Goal: Navigation & Orientation: Understand site structure

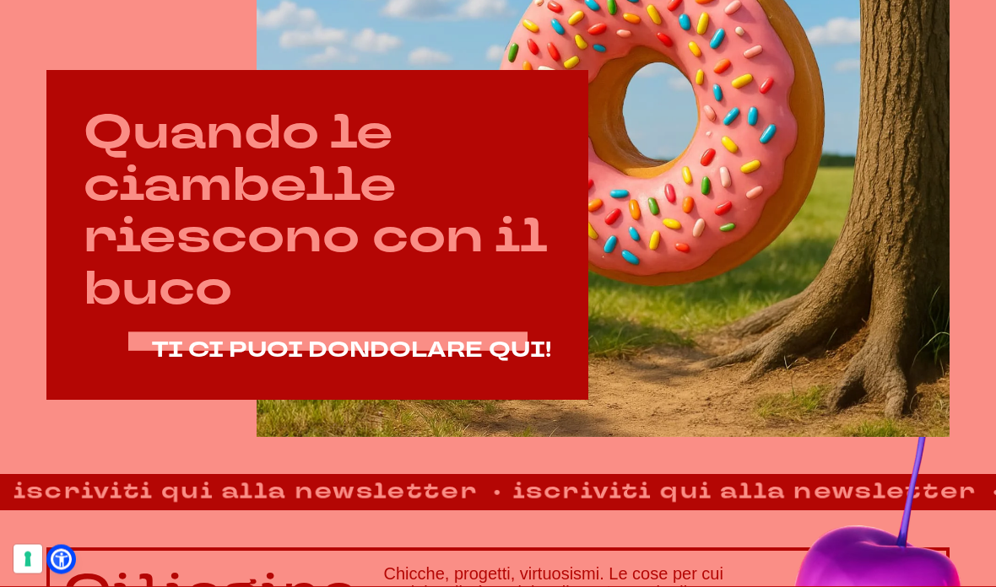
scroll to position [869, 0]
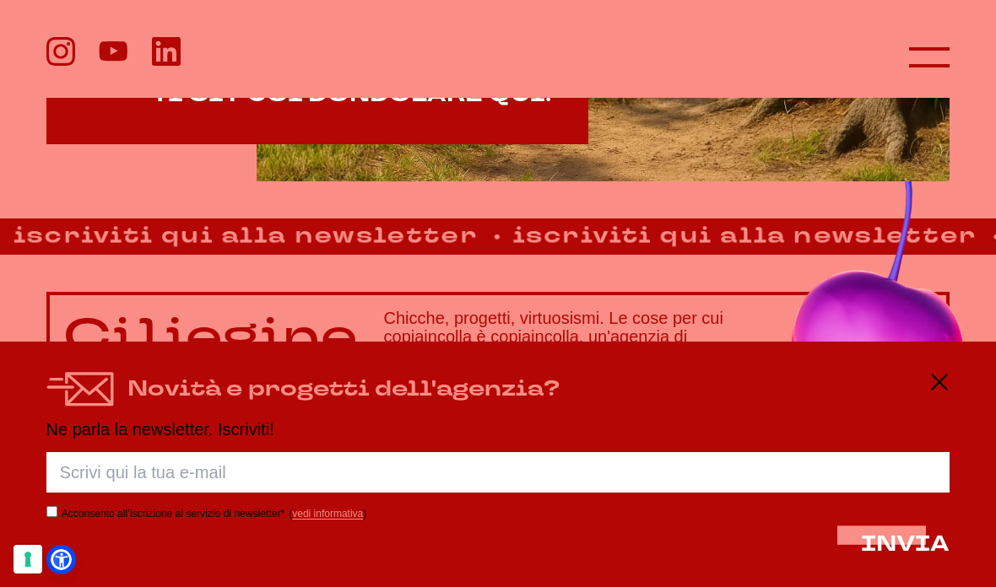
click at [926, 60] on icon at bounding box center [929, 57] width 41 height 41
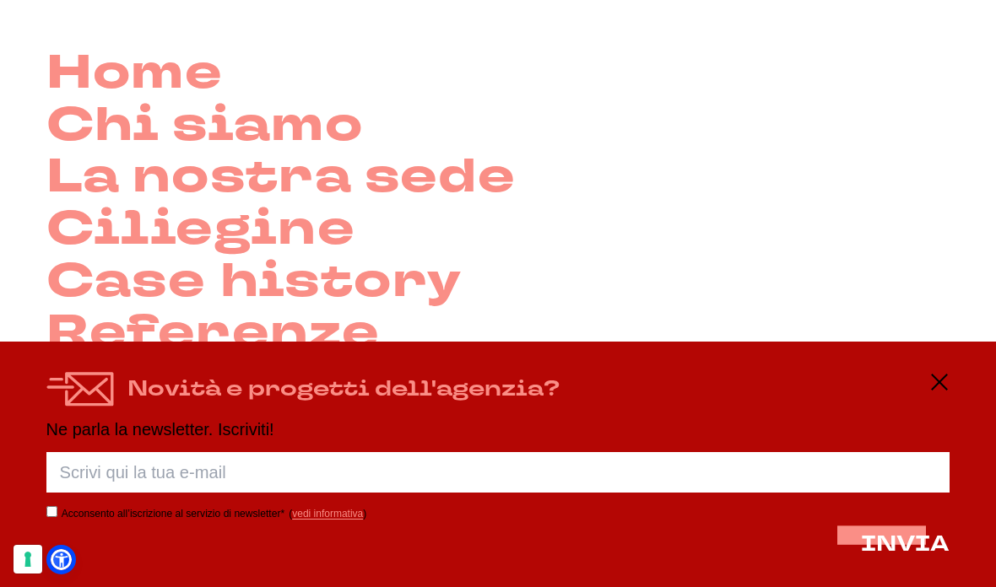
scroll to position [104, 0]
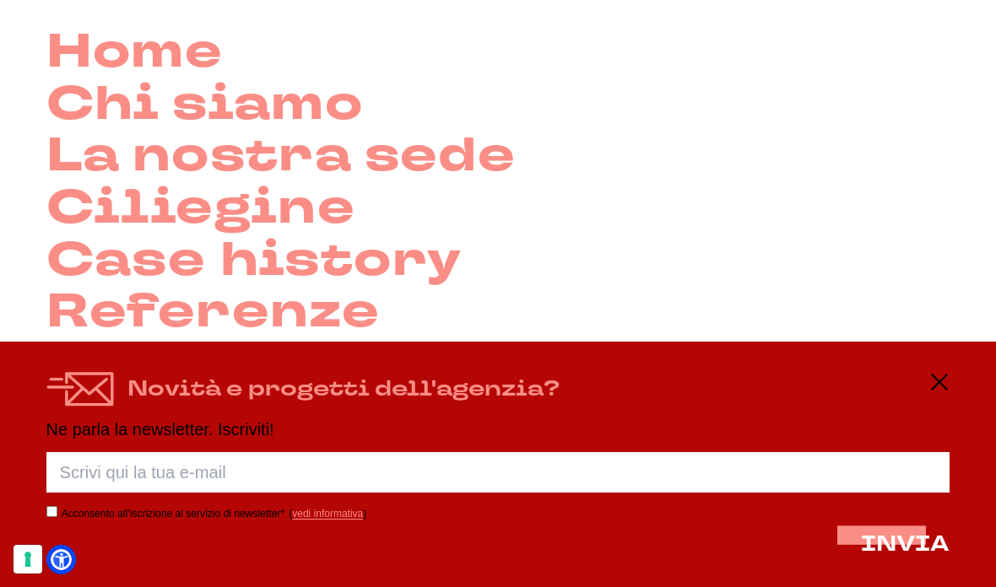
click at [272, 111] on link "Chi siamo" at bounding box center [204, 105] width 317 height 52
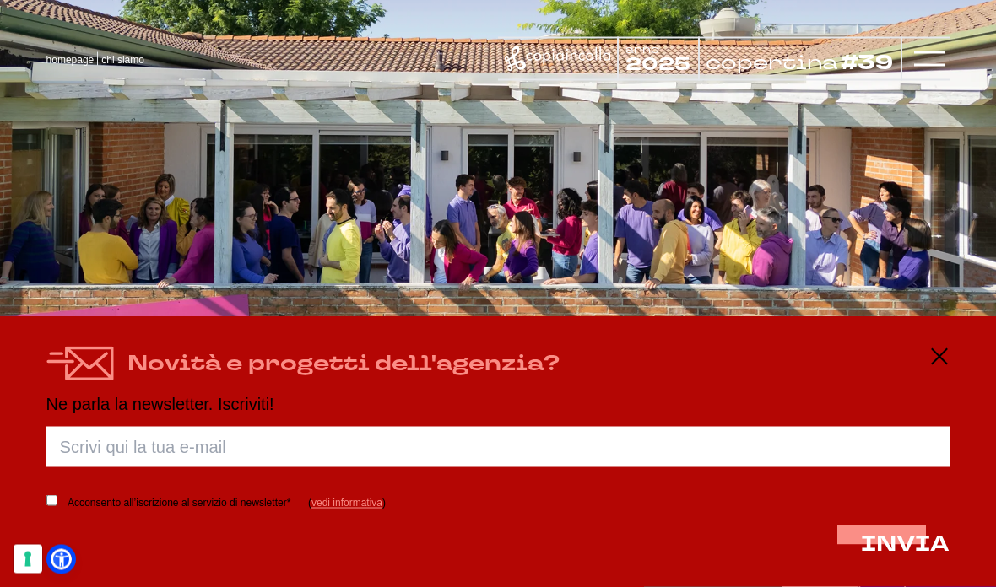
scroll to position [1934, 0]
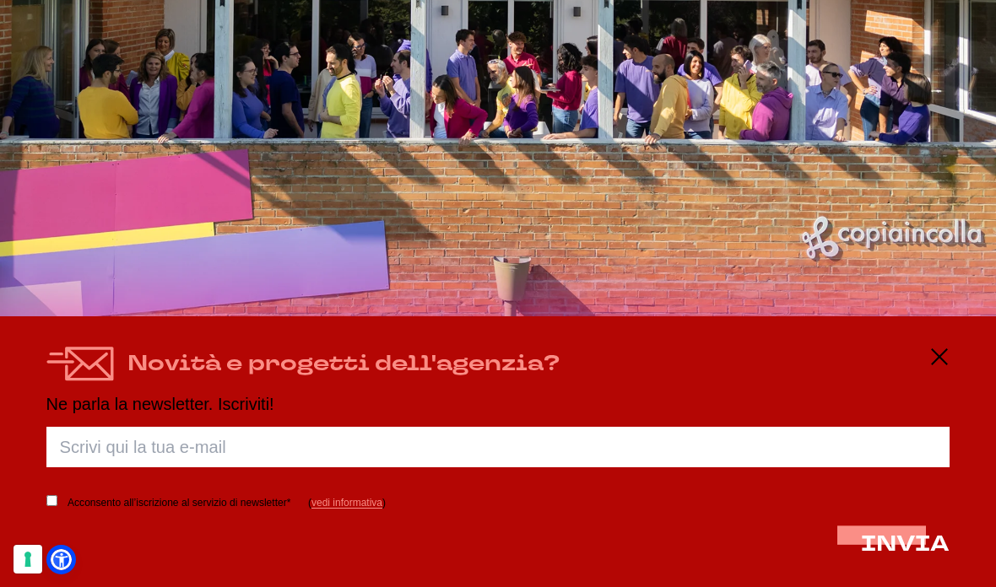
click at [942, 367] on icon at bounding box center [939, 357] width 20 height 20
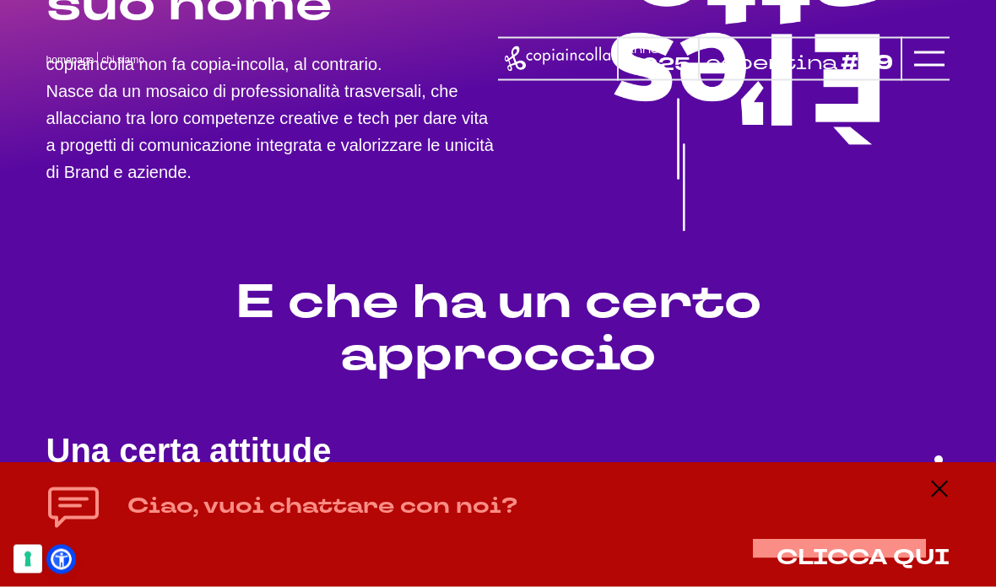
scroll to position [0, 0]
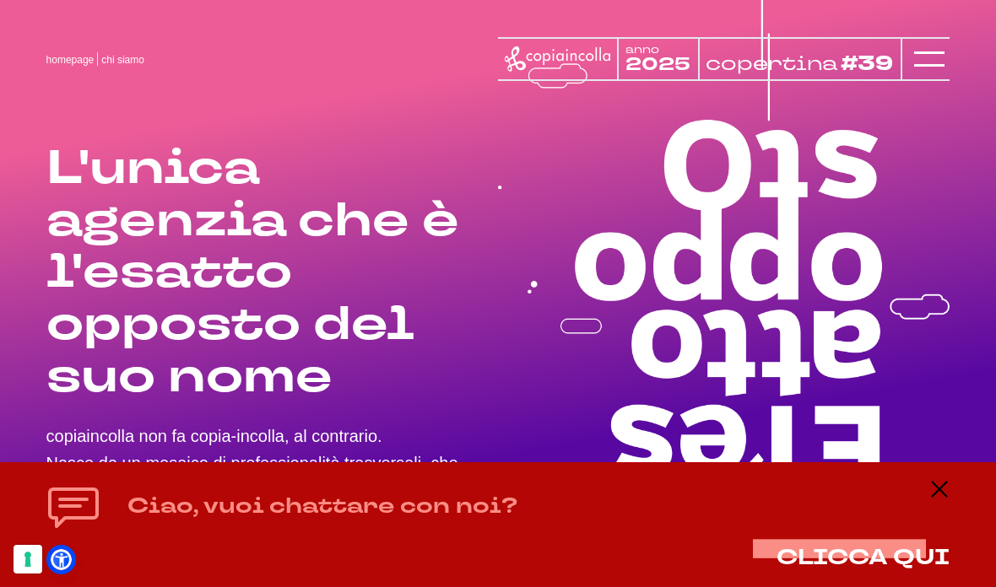
click at [922, 52] on icon at bounding box center [929, 59] width 30 height 30
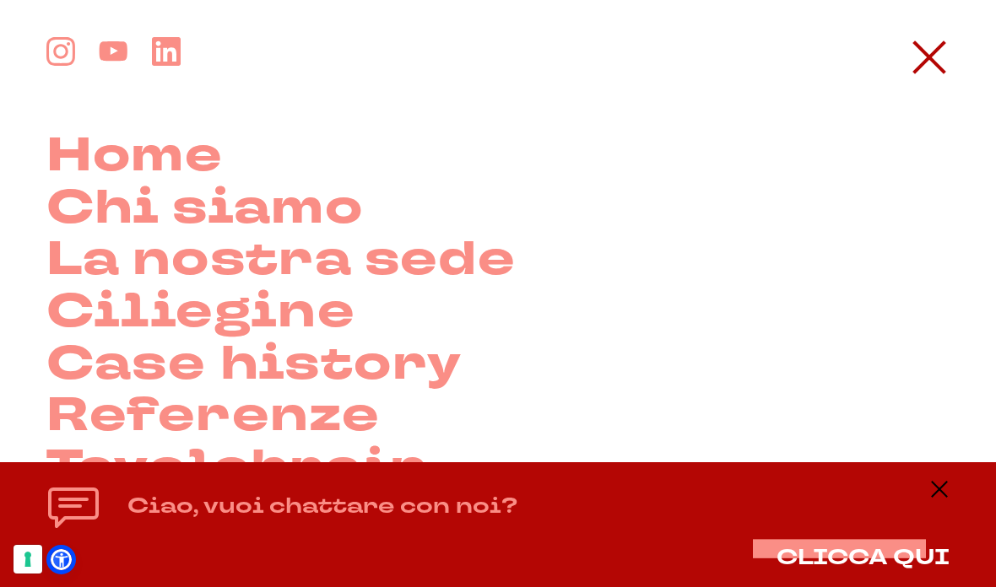
click at [350, 266] on link "La nostra sede" at bounding box center [281, 261] width 470 height 52
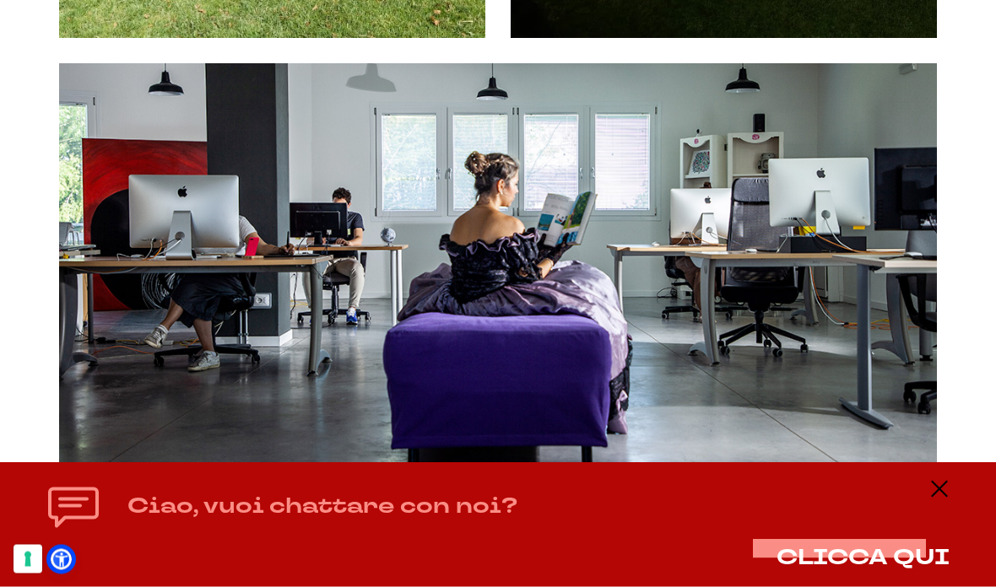
scroll to position [1744, 0]
click at [951, 543] on div "Ciao, vuoi chattare con noi? CLICCA QUI" at bounding box center [498, 524] width 996 height 125
click at [943, 500] on icon at bounding box center [939, 489] width 20 height 20
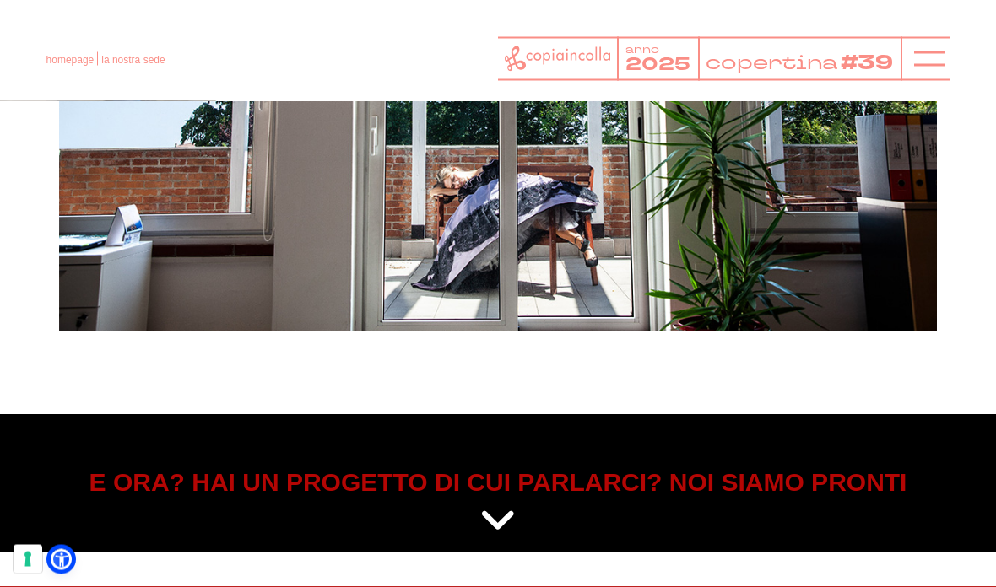
scroll to position [5068, 0]
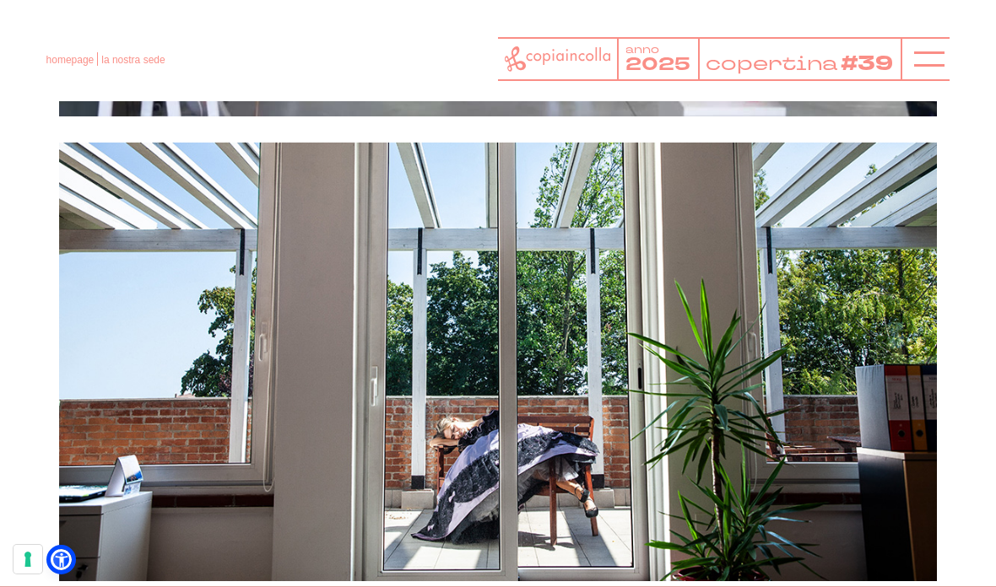
click at [917, 55] on icon at bounding box center [929, 59] width 30 height 30
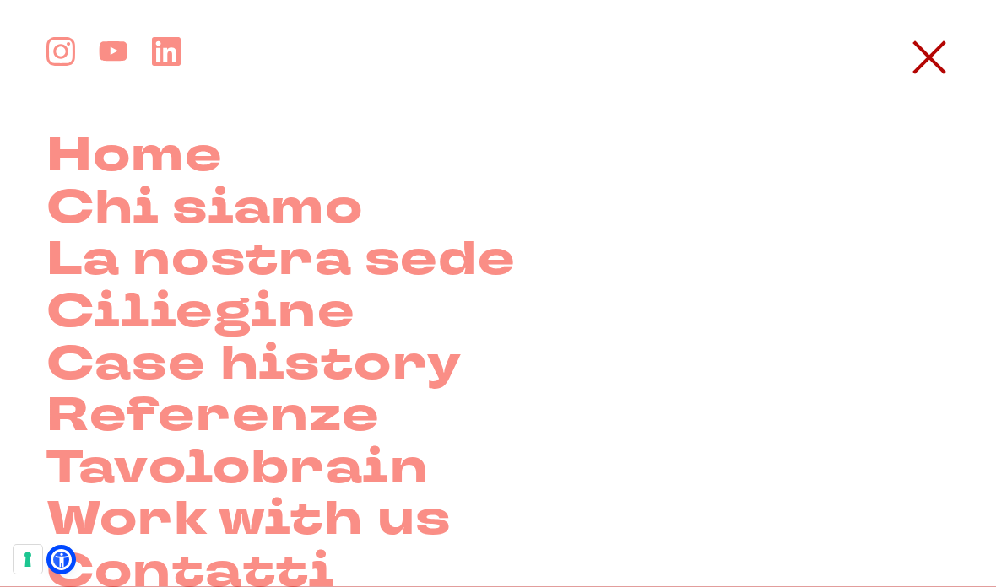
click at [109, 300] on link "Ciliegine" at bounding box center [201, 313] width 310 height 52
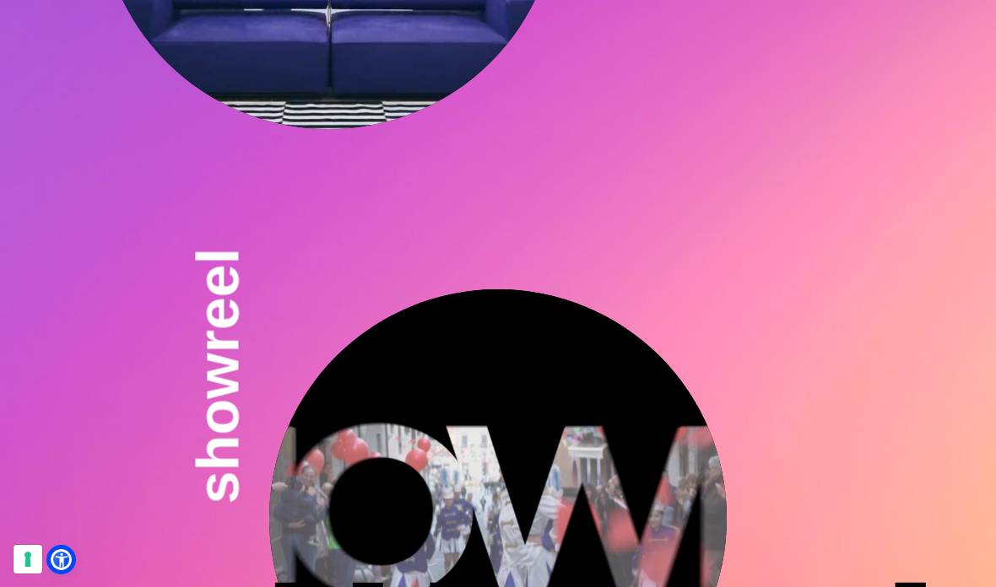
scroll to position [3671, 0]
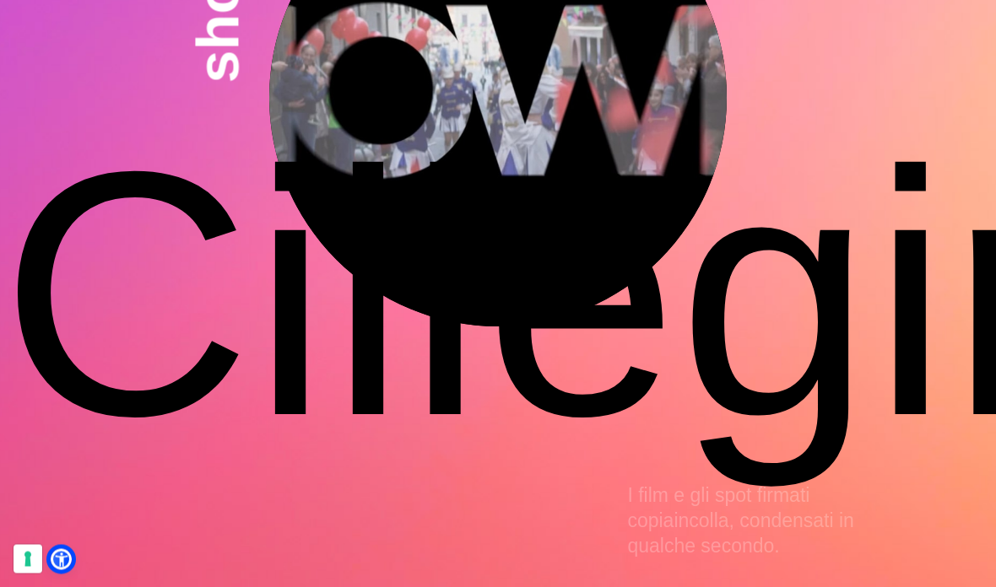
click at [932, 62] on div "showreel I film e gli spot firmati copiaincolla, condensati in qualche secondo." at bounding box center [498, 180] width 996 height 705
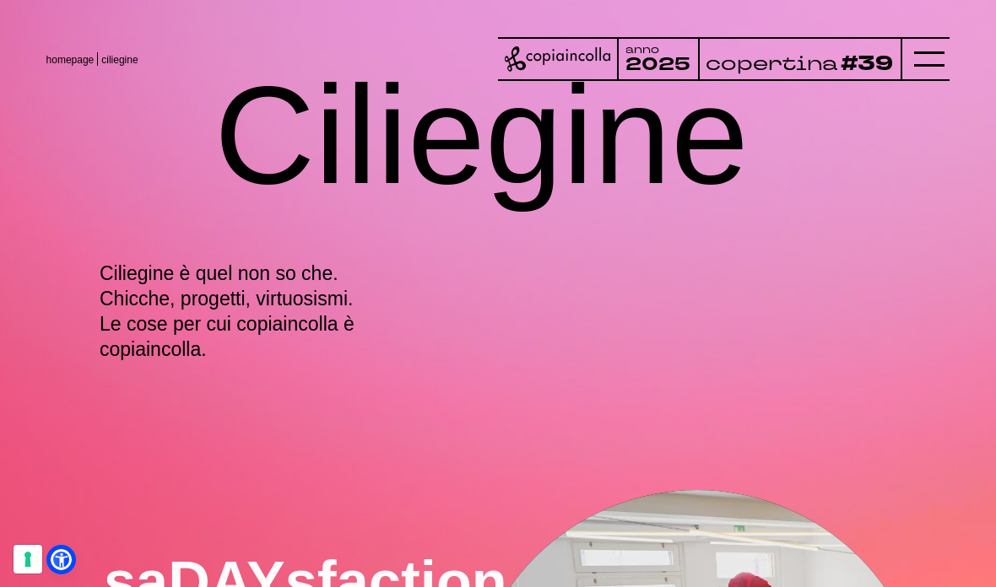
scroll to position [0, 0]
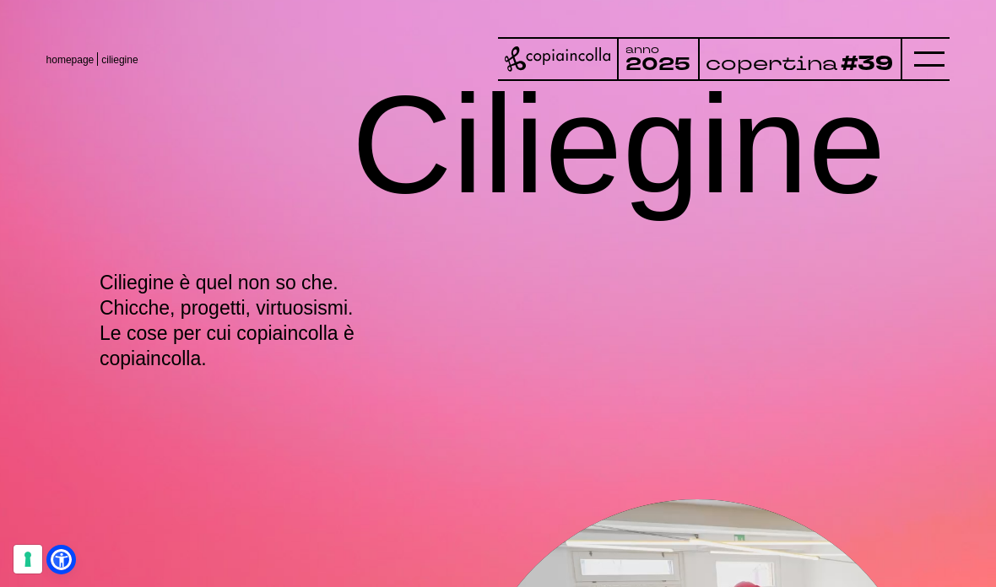
click at [931, 59] on line at bounding box center [929, 59] width 30 height 0
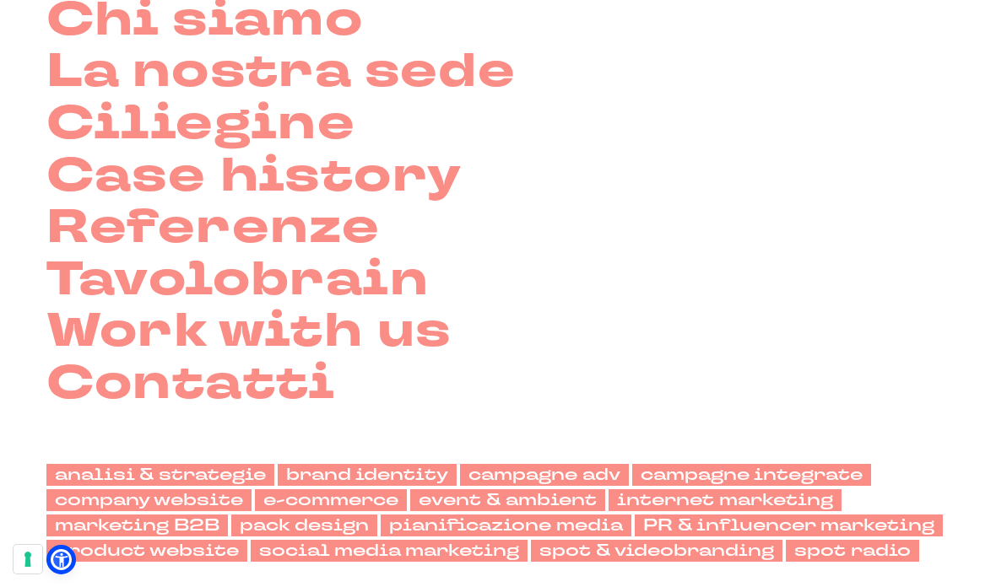
scroll to position [189, 0]
click at [92, 170] on link "Case history" at bounding box center [254, 176] width 416 height 52
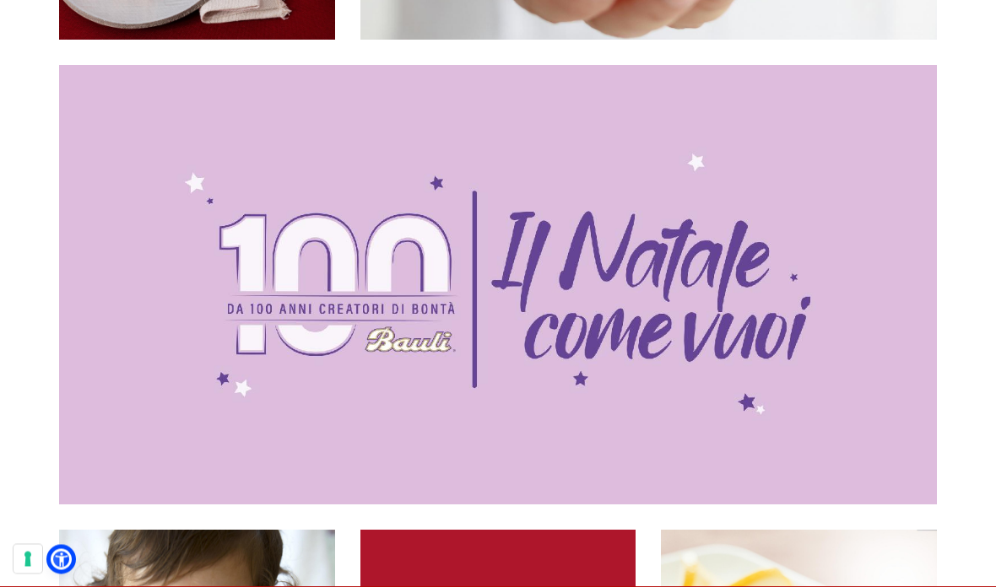
scroll to position [4432, 0]
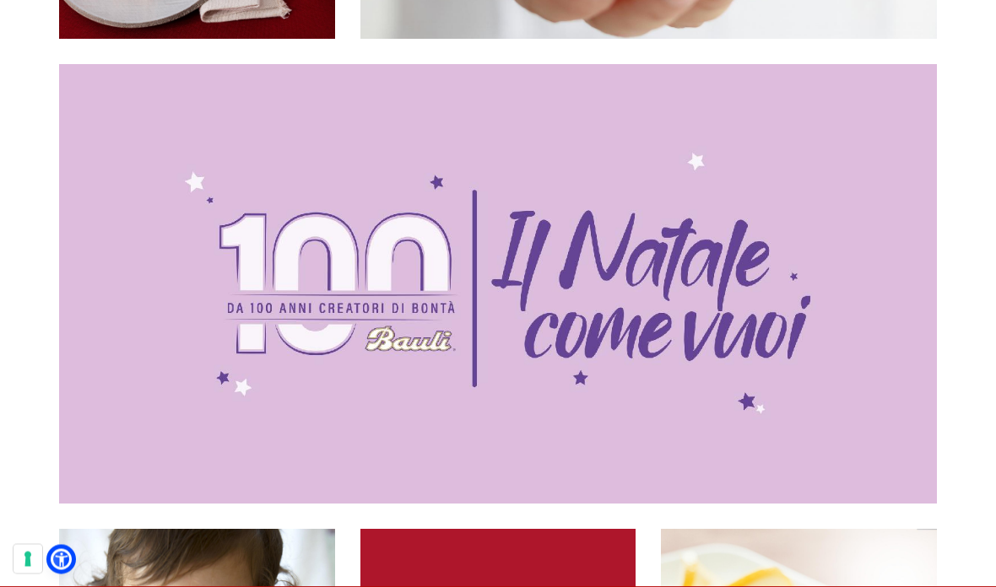
click at [154, 199] on div "I 100 anni di Bauli La campagna per il centenario del Pandoro icona italiana de…" at bounding box center [498, 284] width 878 height 439
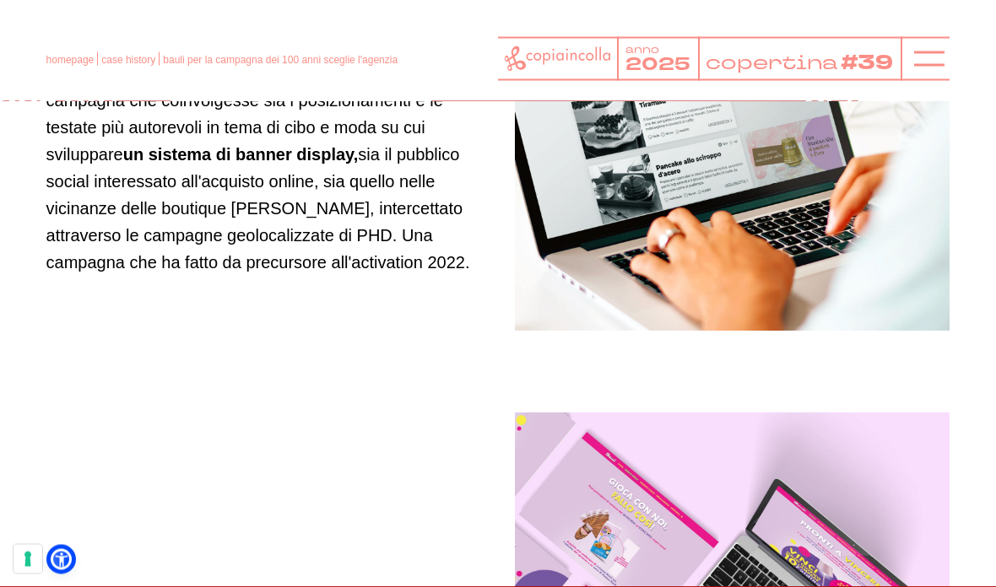
scroll to position [3884, 0]
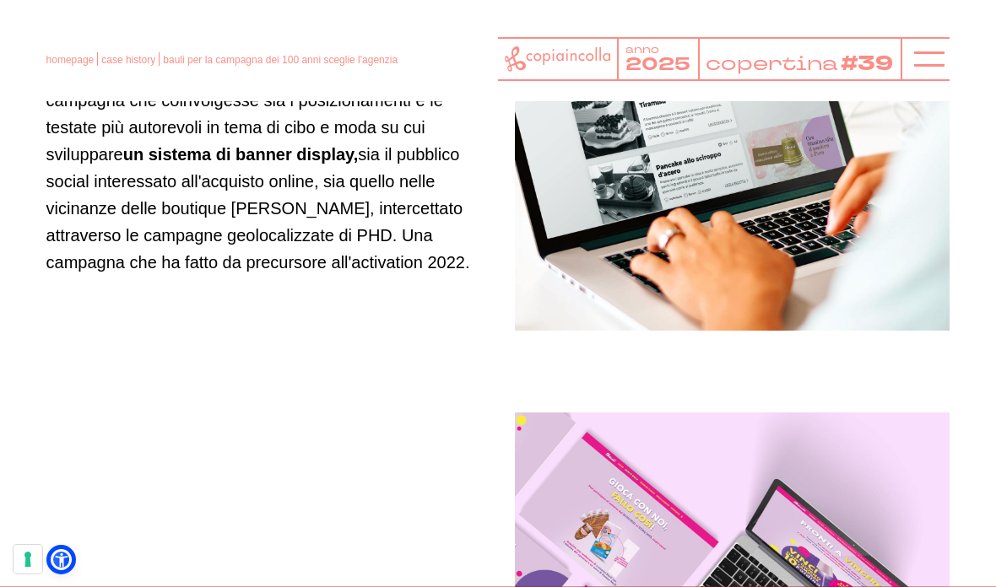
click at [942, 48] on icon at bounding box center [929, 59] width 30 height 30
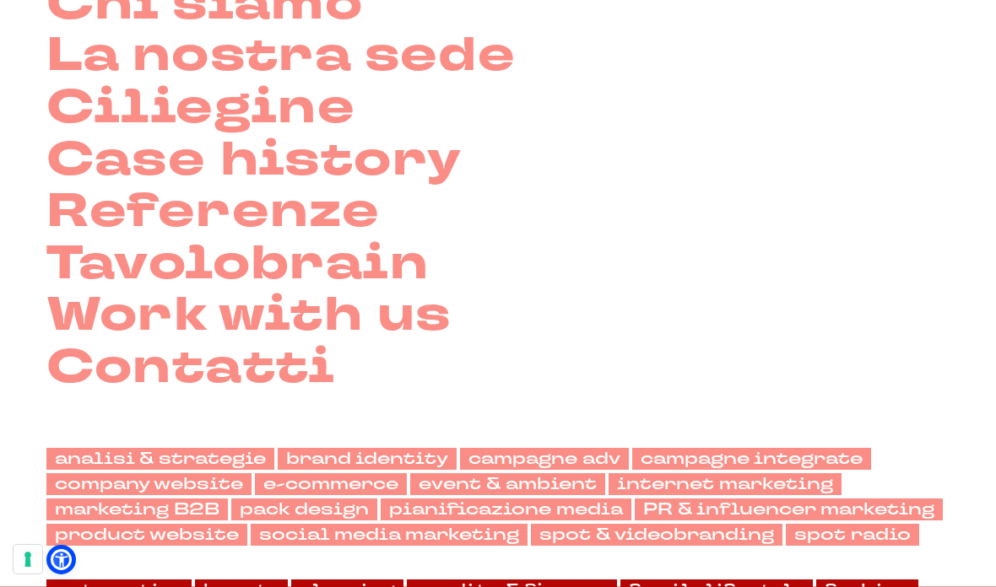
scroll to position [210, 0]
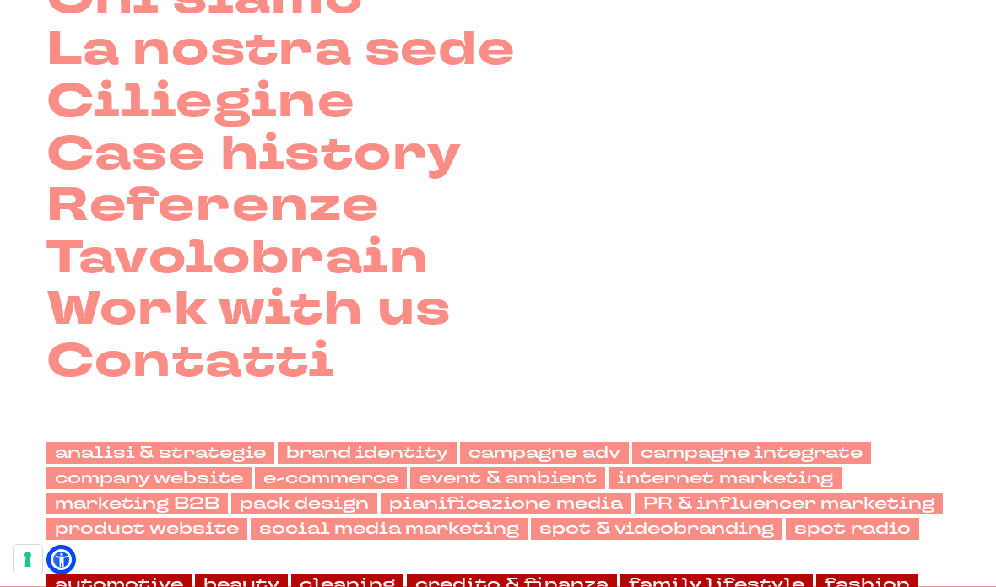
click at [85, 200] on link "Referenze" at bounding box center [213, 207] width 334 height 52
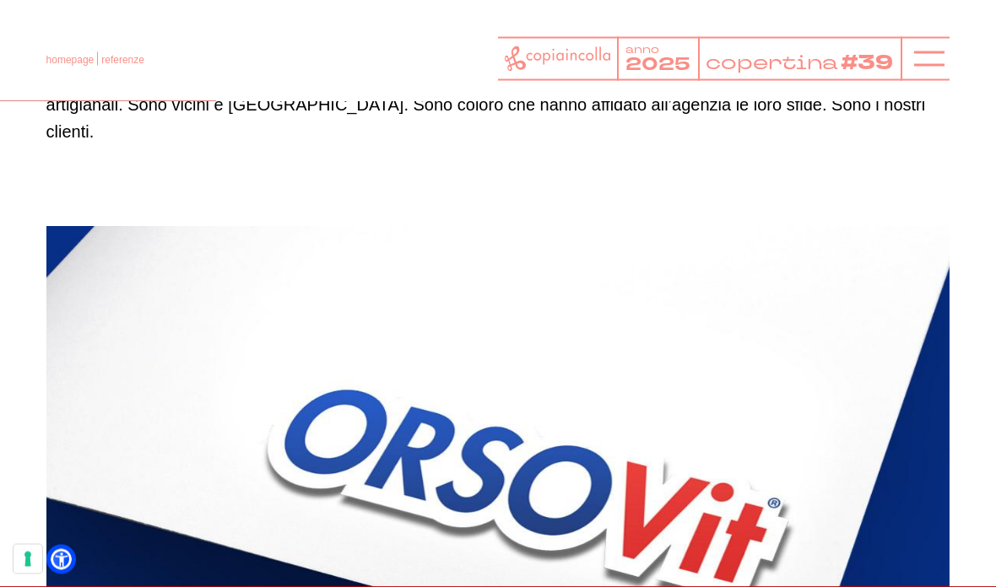
scroll to position [191, 0]
click at [913, 73] on div at bounding box center [924, 59] width 49 height 44
click at [926, 56] on icon at bounding box center [929, 59] width 30 height 30
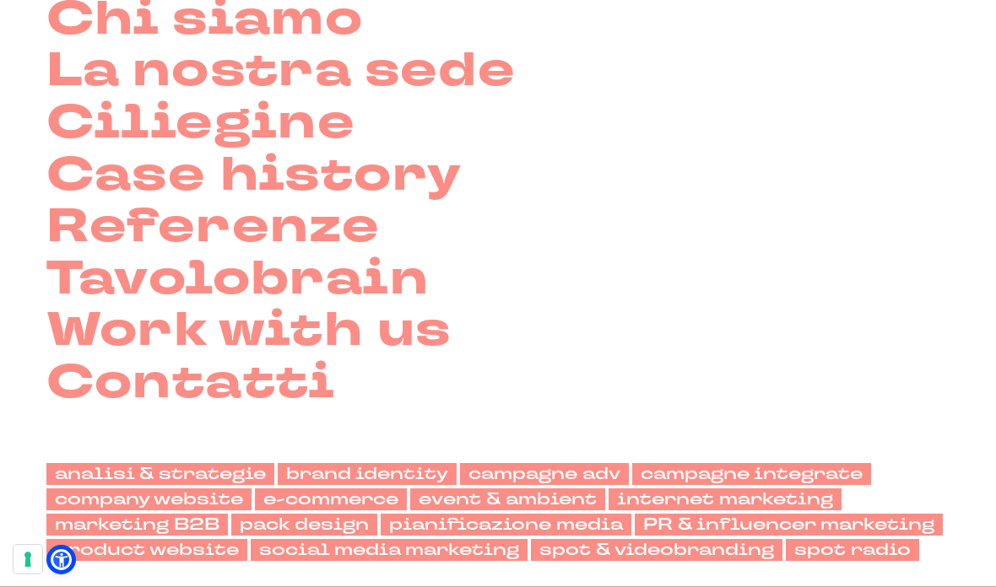
scroll to position [192, 0]
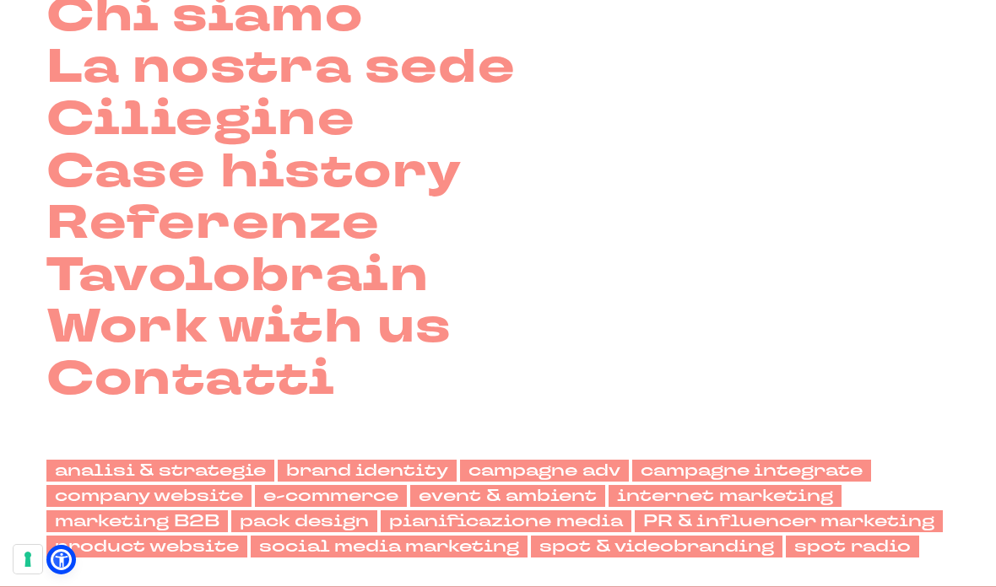
click at [95, 266] on link "Tavolobrain" at bounding box center [237, 277] width 382 height 52
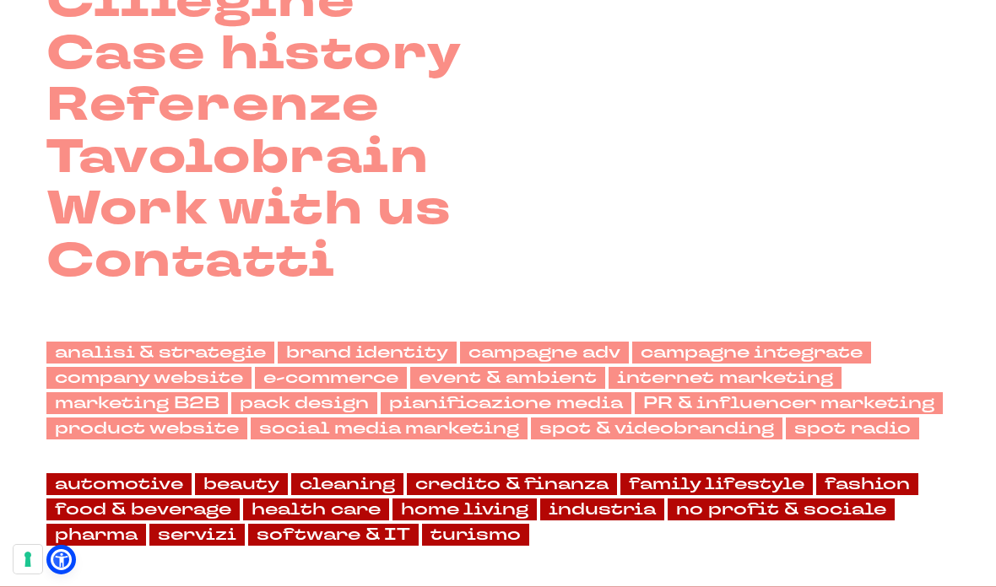
scroll to position [313, 0]
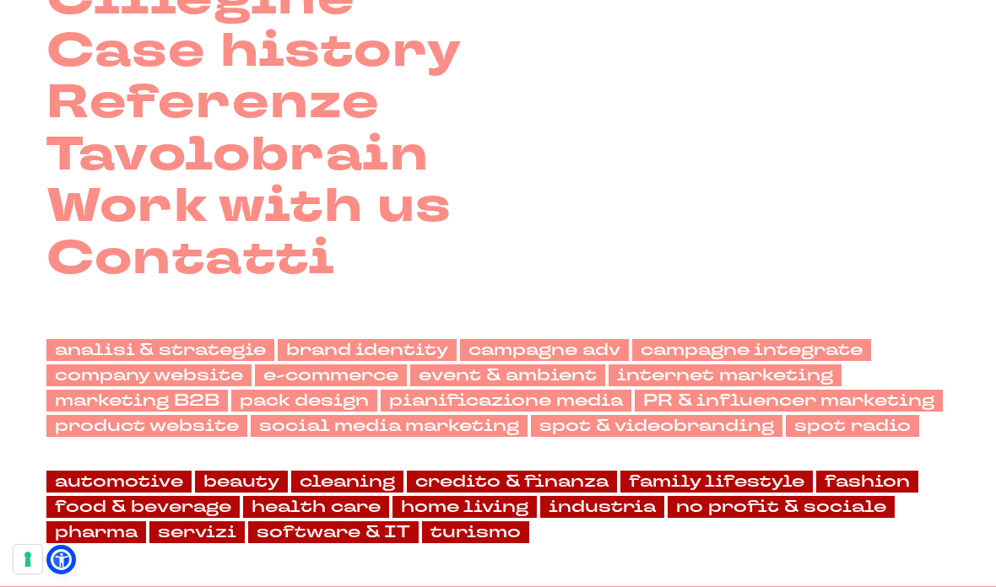
click at [81, 223] on link "Work with us" at bounding box center [248, 207] width 405 height 52
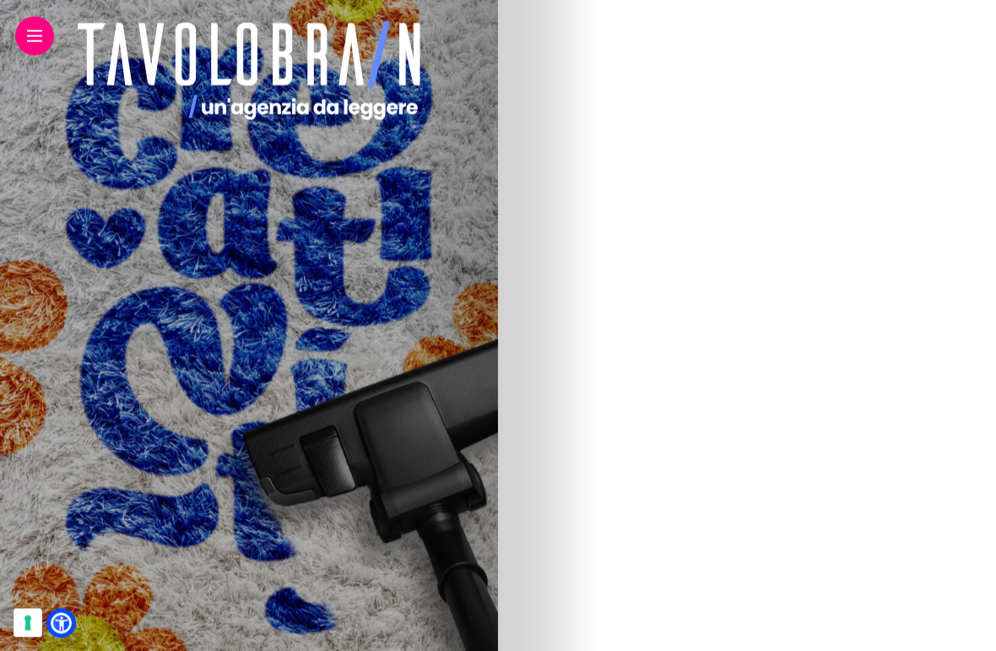
scroll to position [971, 0]
click at [233, 253] on link "E-health: Il futuro della relazione farmacia-paziente" at bounding box center [129, 245] width 208 height 90
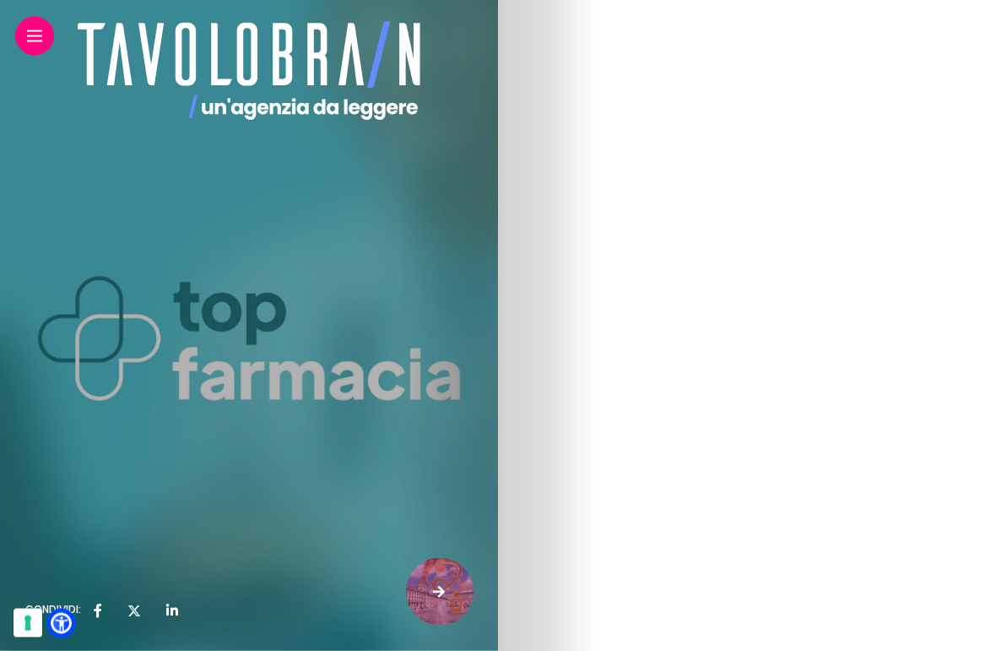
scroll to position [280, 0]
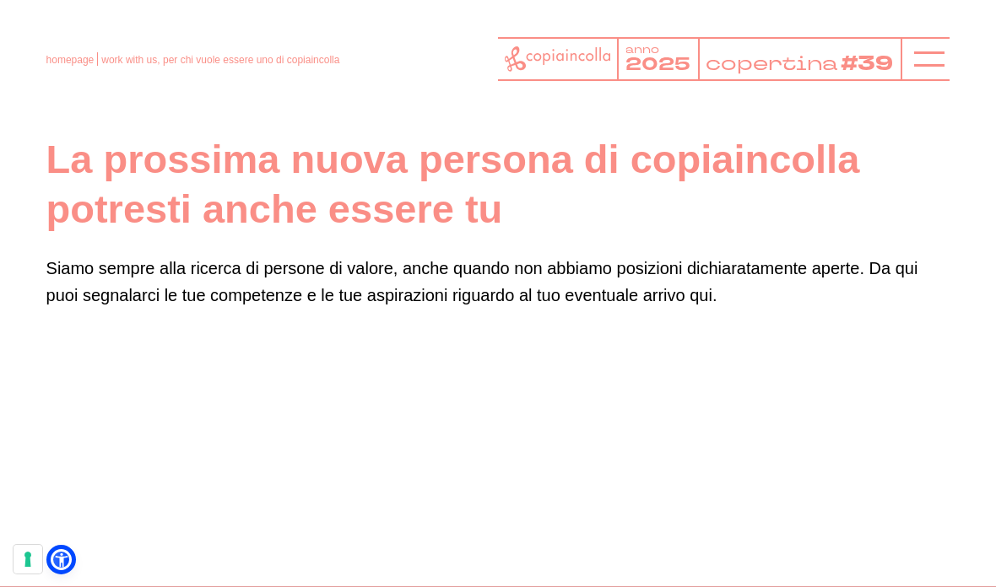
click at [935, 59] on line at bounding box center [929, 59] width 30 height 0
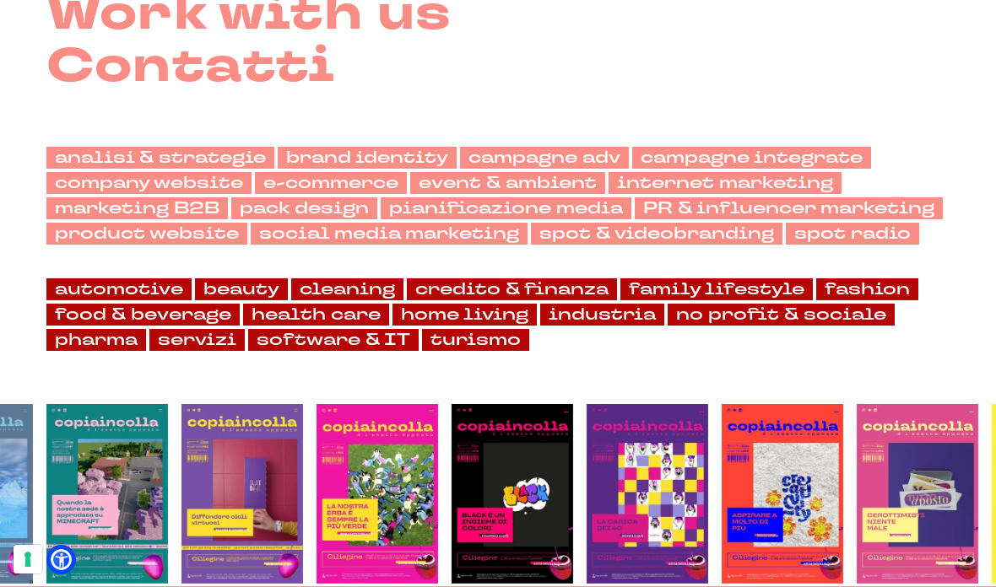
scroll to position [504, 0]
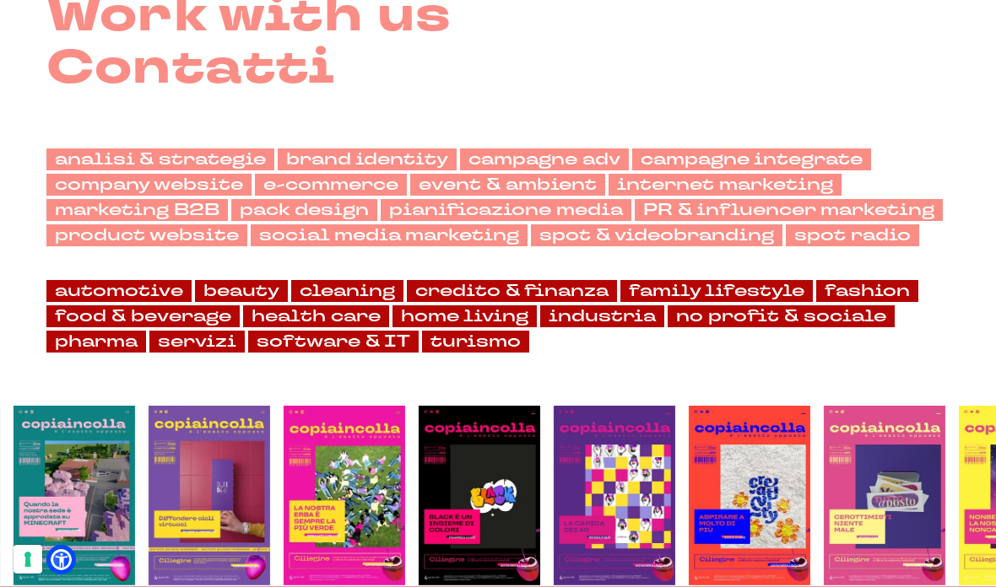
click at [292, 313] on link "health care" at bounding box center [316, 316] width 146 height 22
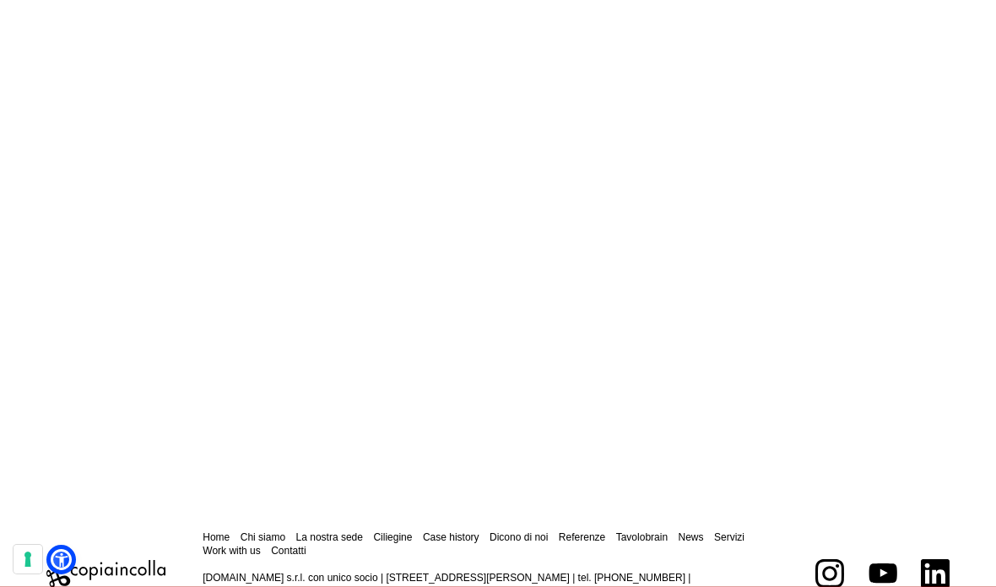
scroll to position [3290, 0]
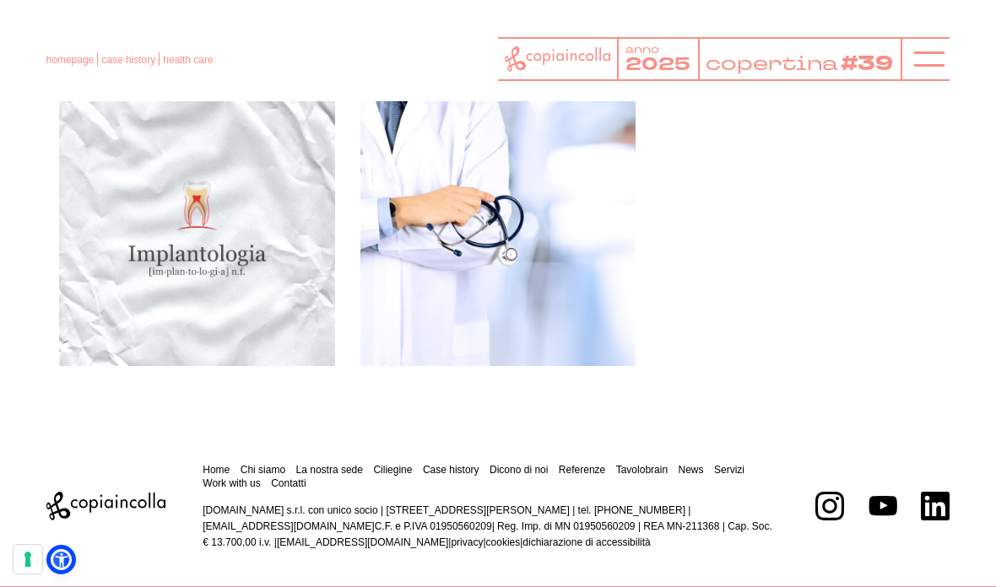
click at [436, 129] on div "Lo sportello online di Xray One La realizzazione del sito web per la clinica me…" at bounding box center [498, 228] width 276 height 276
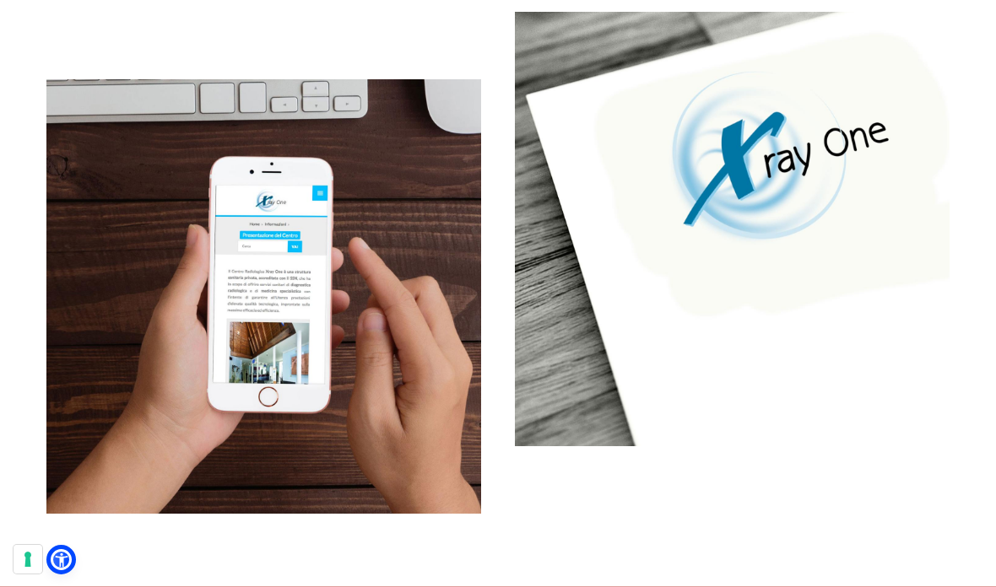
scroll to position [1302, 0]
